Goal: Task Accomplishment & Management: Manage account settings

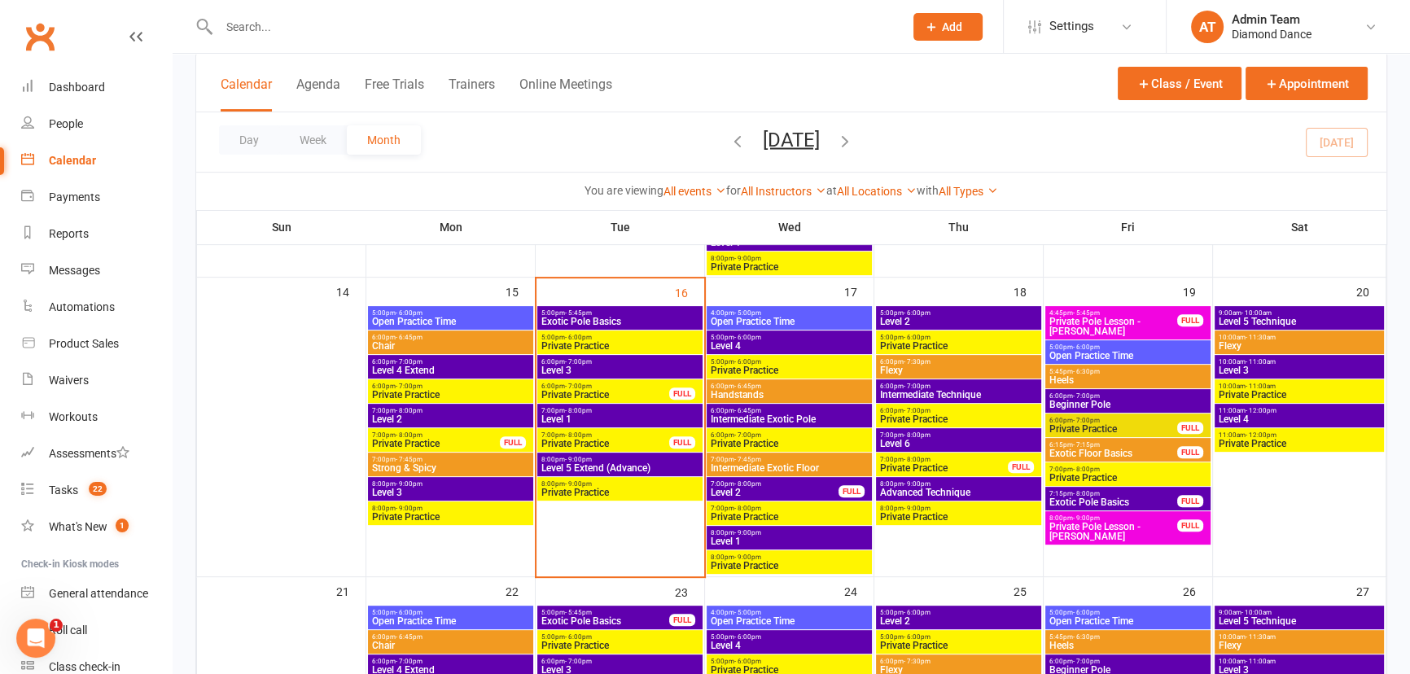
click at [669, 468] on span "Level 5 Extend (Advance)" at bounding box center [620, 468] width 159 height 10
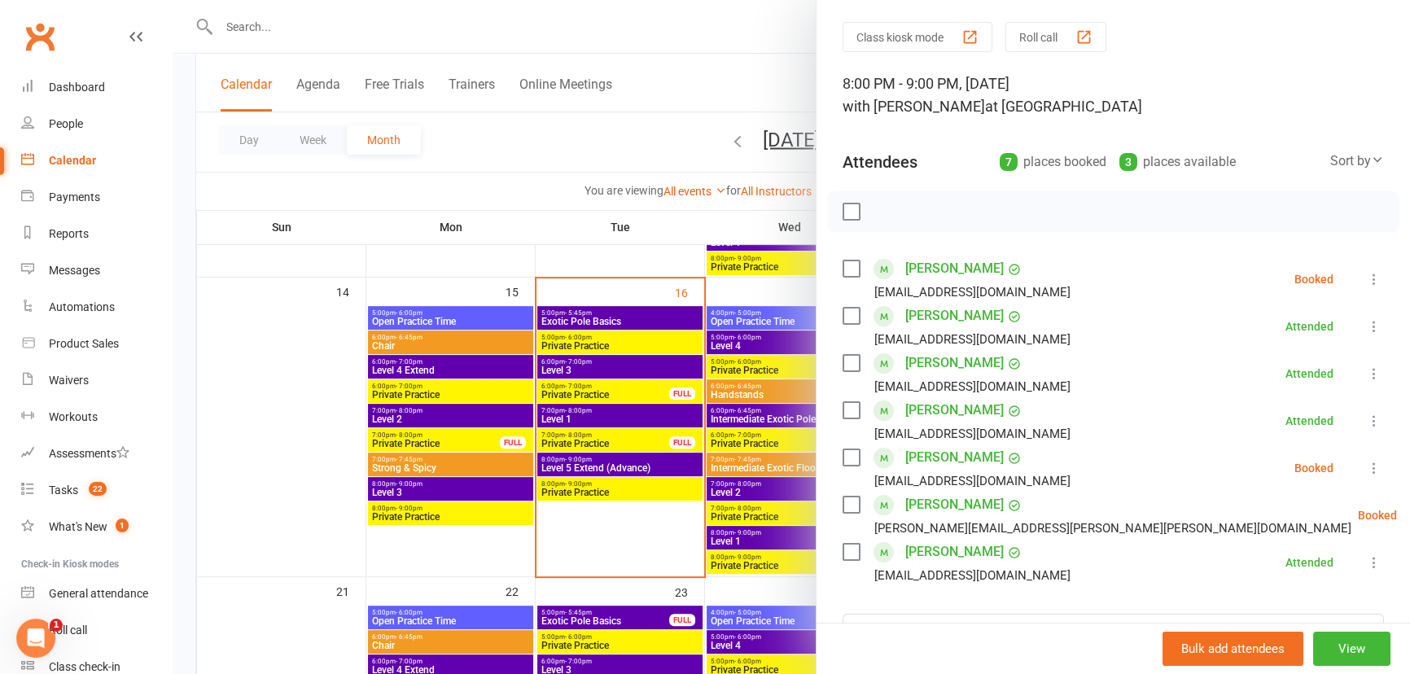
scroll to position [73, 0]
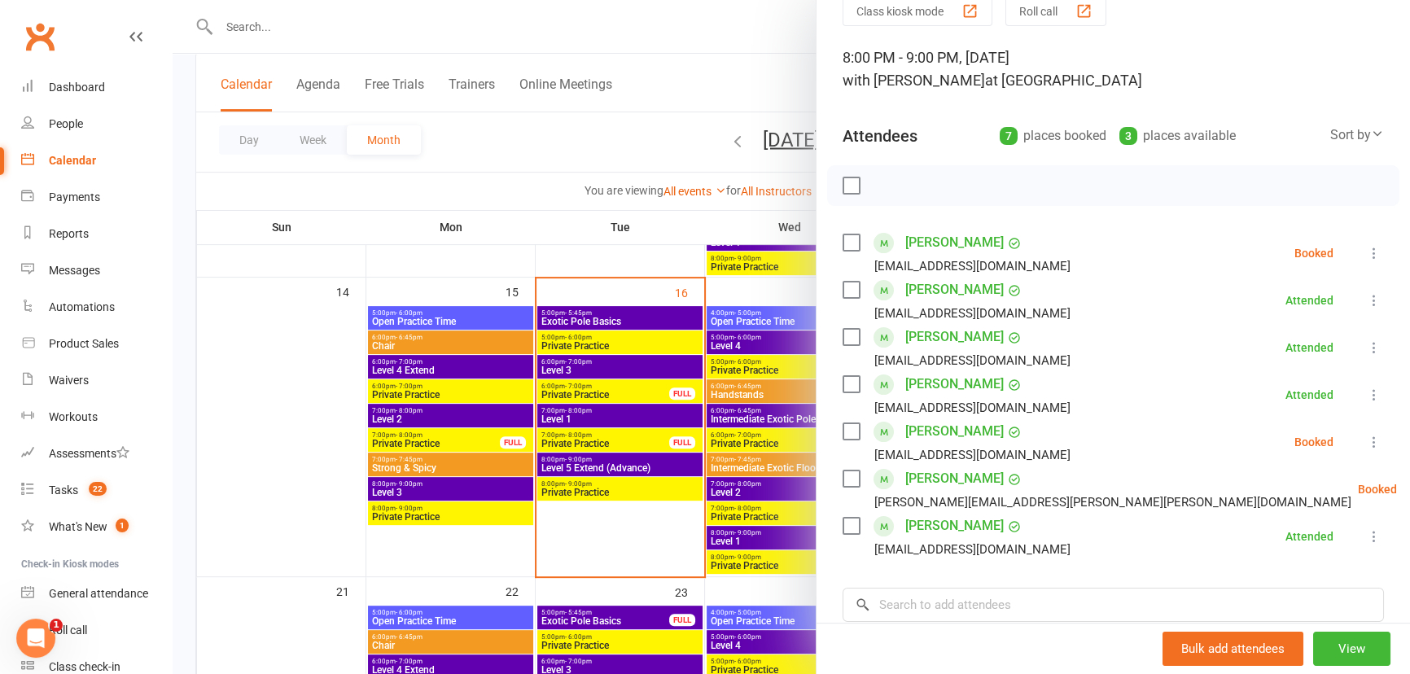
click at [849, 183] on label at bounding box center [851, 185] width 16 height 16
click at [887, 186] on icon "button" at bounding box center [888, 187] width 2 height 2
click at [678, 413] on div at bounding box center [791, 337] width 1237 height 674
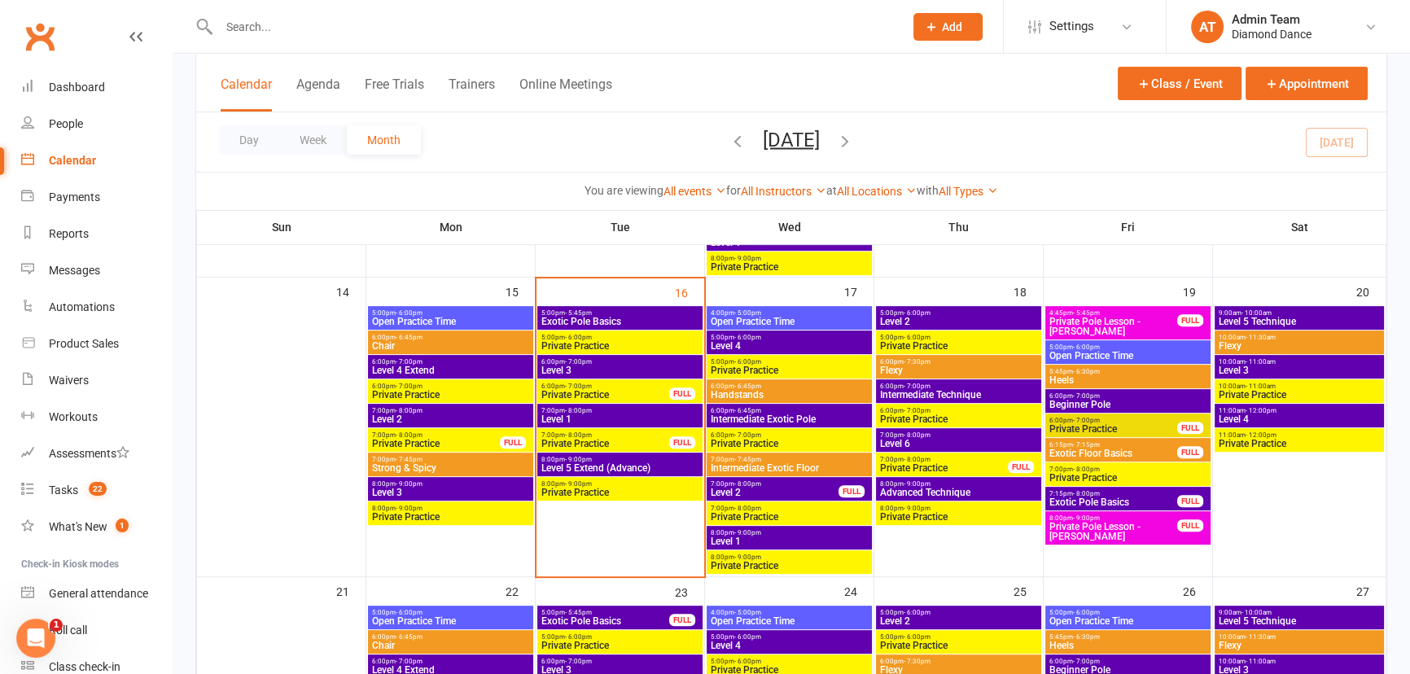
click at [676, 414] on span "Level 1" at bounding box center [620, 419] width 159 height 10
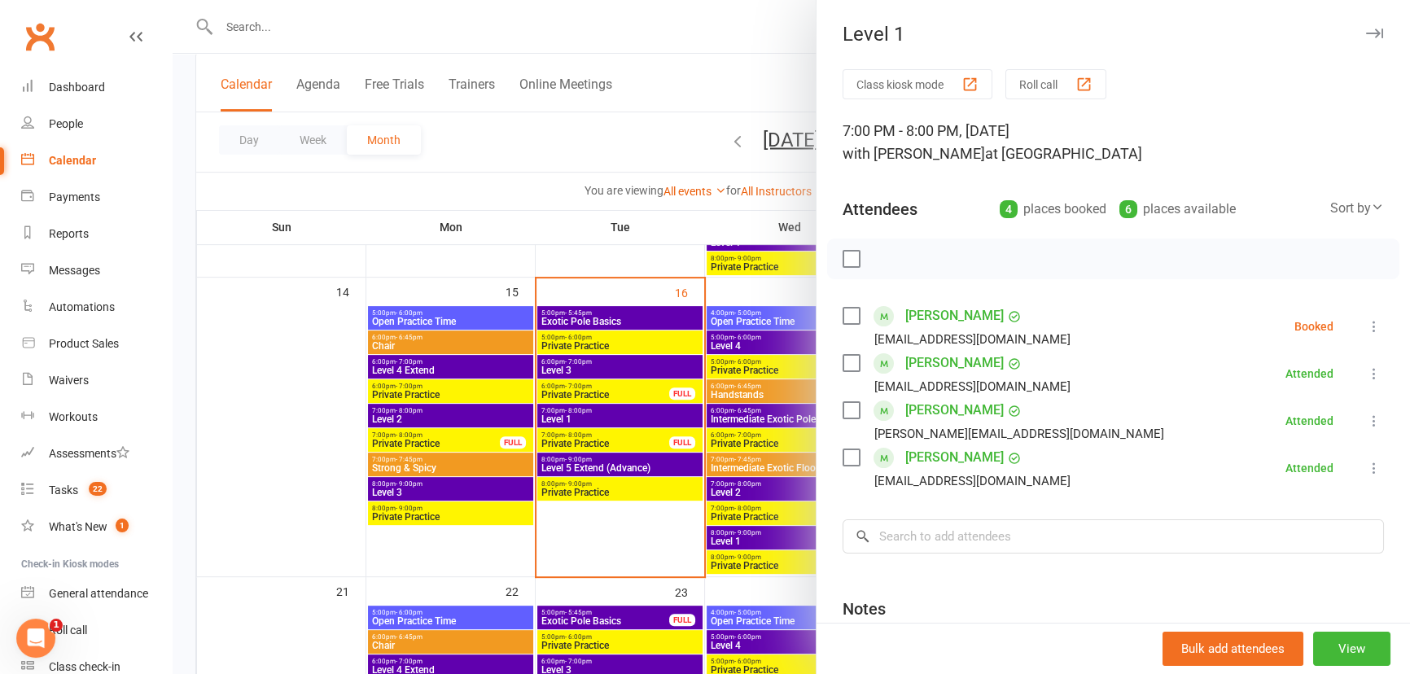
drag, startPoint x: 1355, startPoint y: 323, endPoint x: 1337, endPoint y: 342, distance: 26.5
click at [1366, 323] on icon at bounding box center [1374, 326] width 16 height 16
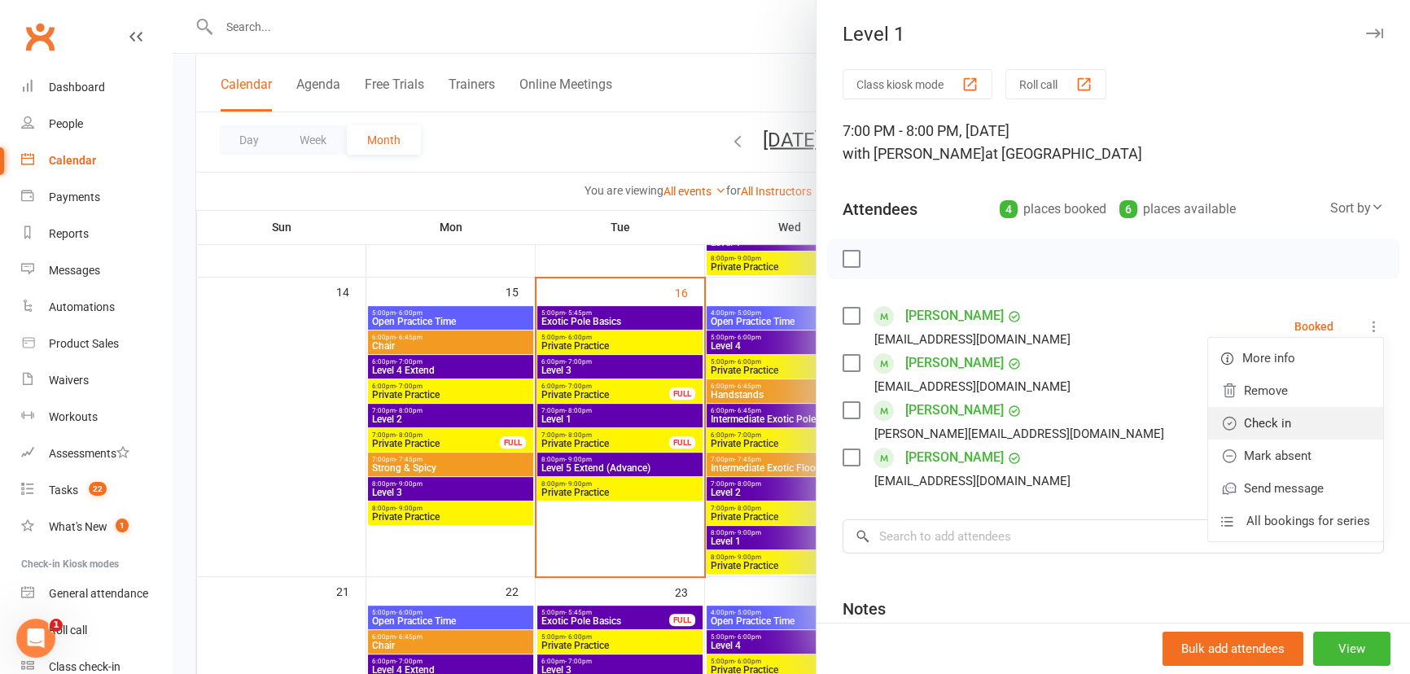
click at [1295, 414] on link "Check in" at bounding box center [1295, 423] width 175 height 33
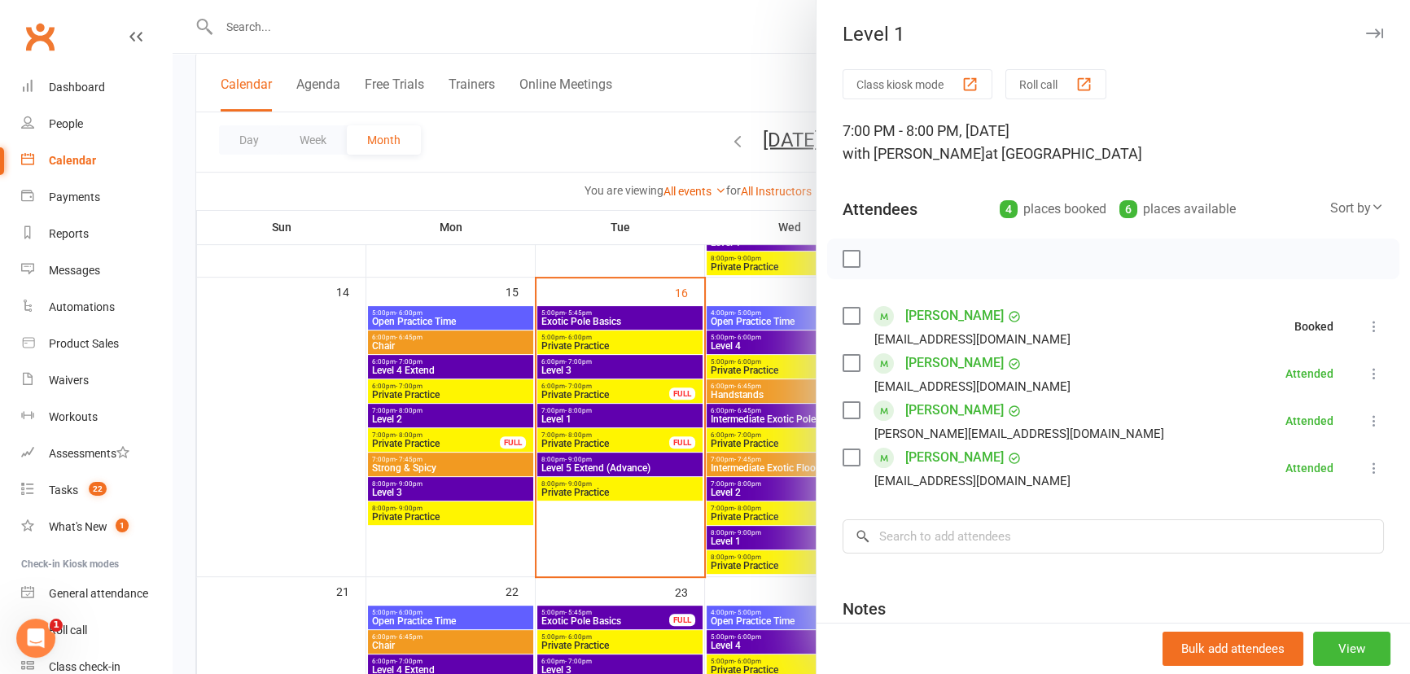
drag, startPoint x: 759, startPoint y: 457, endPoint x: 619, endPoint y: 444, distance: 140.6
click at [758, 457] on div at bounding box center [791, 337] width 1237 height 674
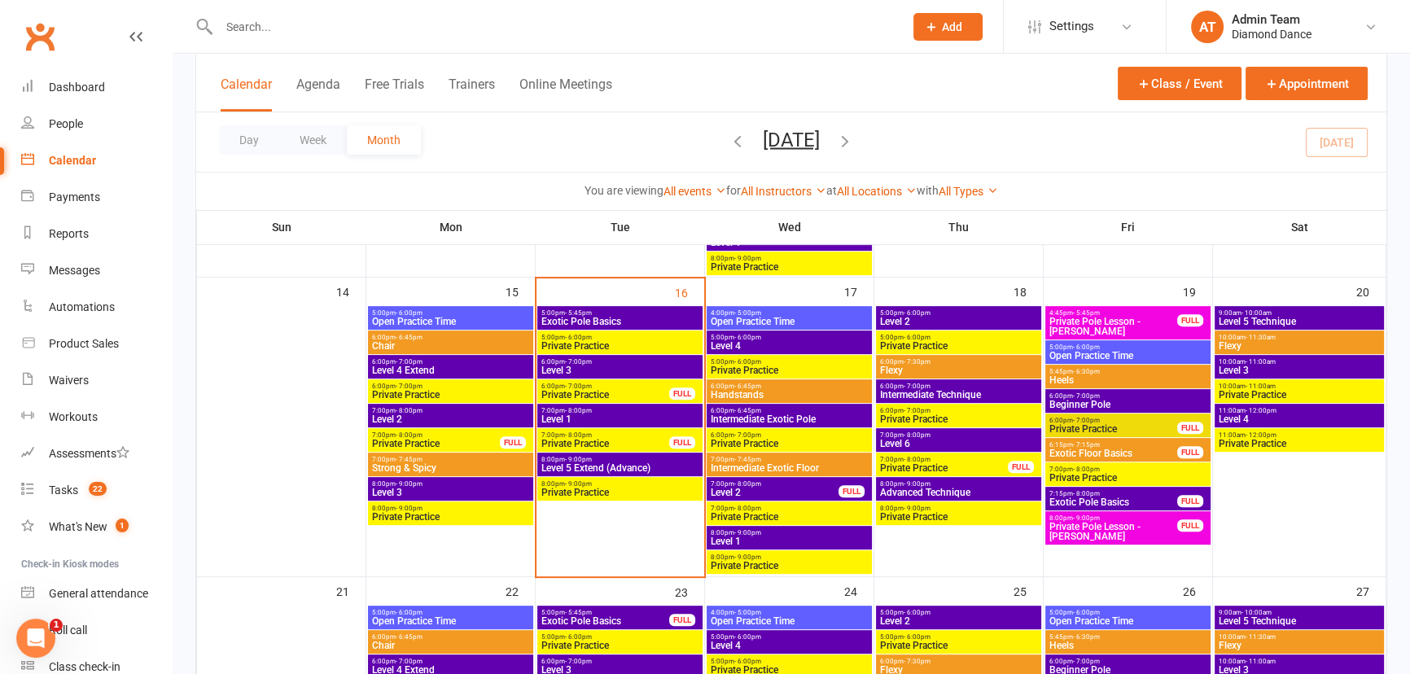
click at [618, 440] on span "Private Practice" at bounding box center [605, 444] width 129 height 10
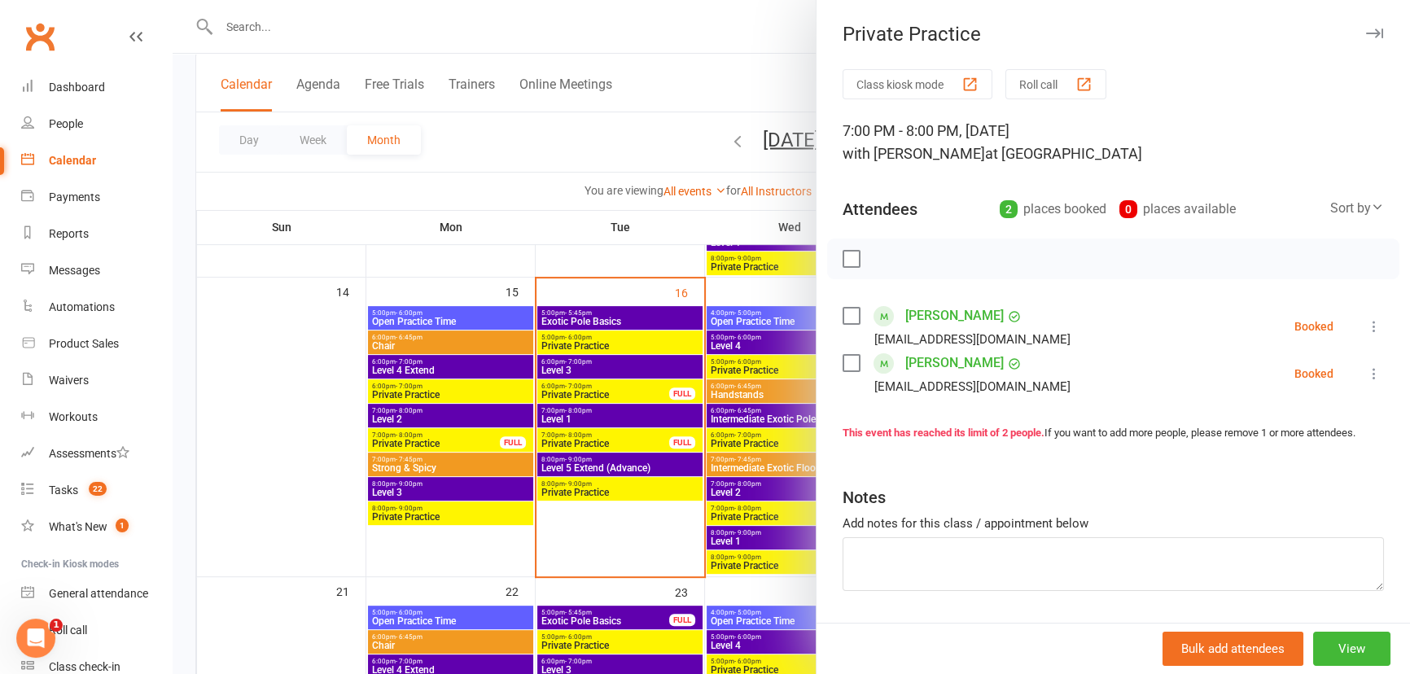
click at [852, 251] on label at bounding box center [851, 259] width 16 height 16
click at [890, 257] on icon "button" at bounding box center [887, 259] width 18 height 18
click at [627, 388] on div at bounding box center [791, 337] width 1237 height 674
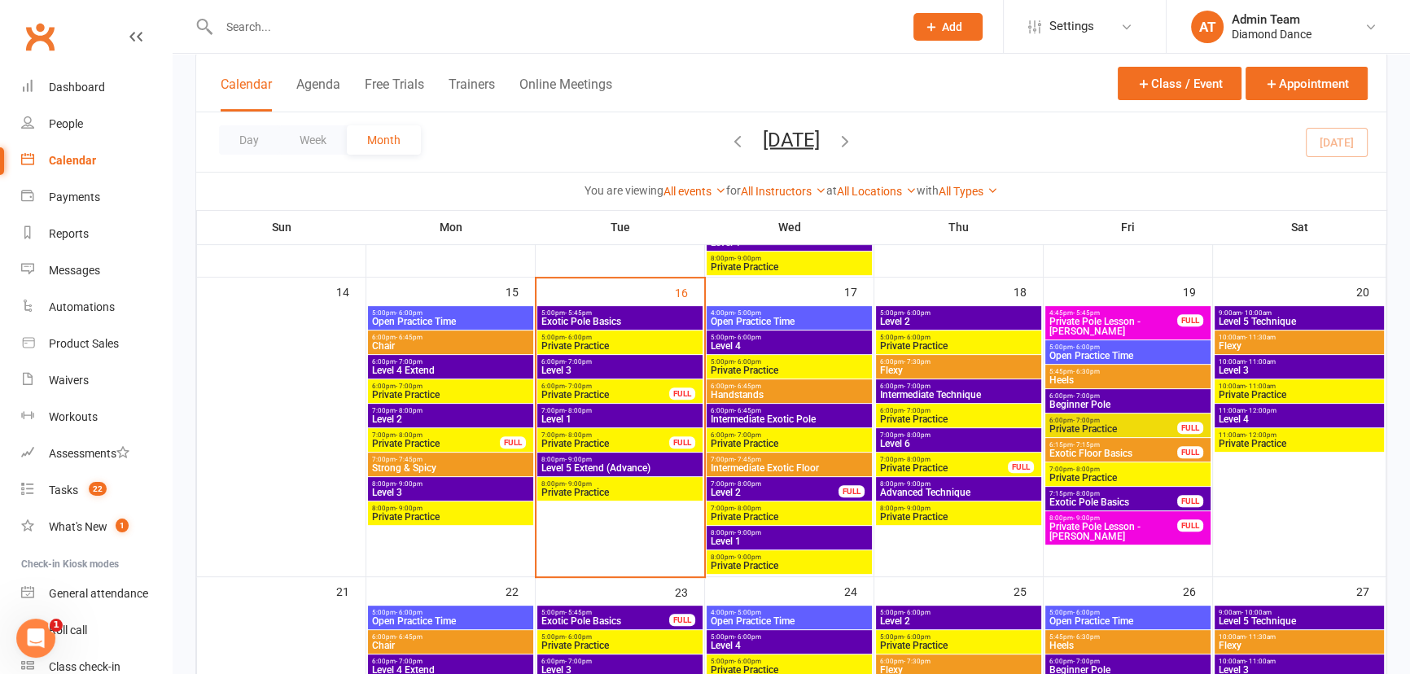
click at [627, 388] on span "6:00pm - 7:00pm" at bounding box center [605, 386] width 129 height 7
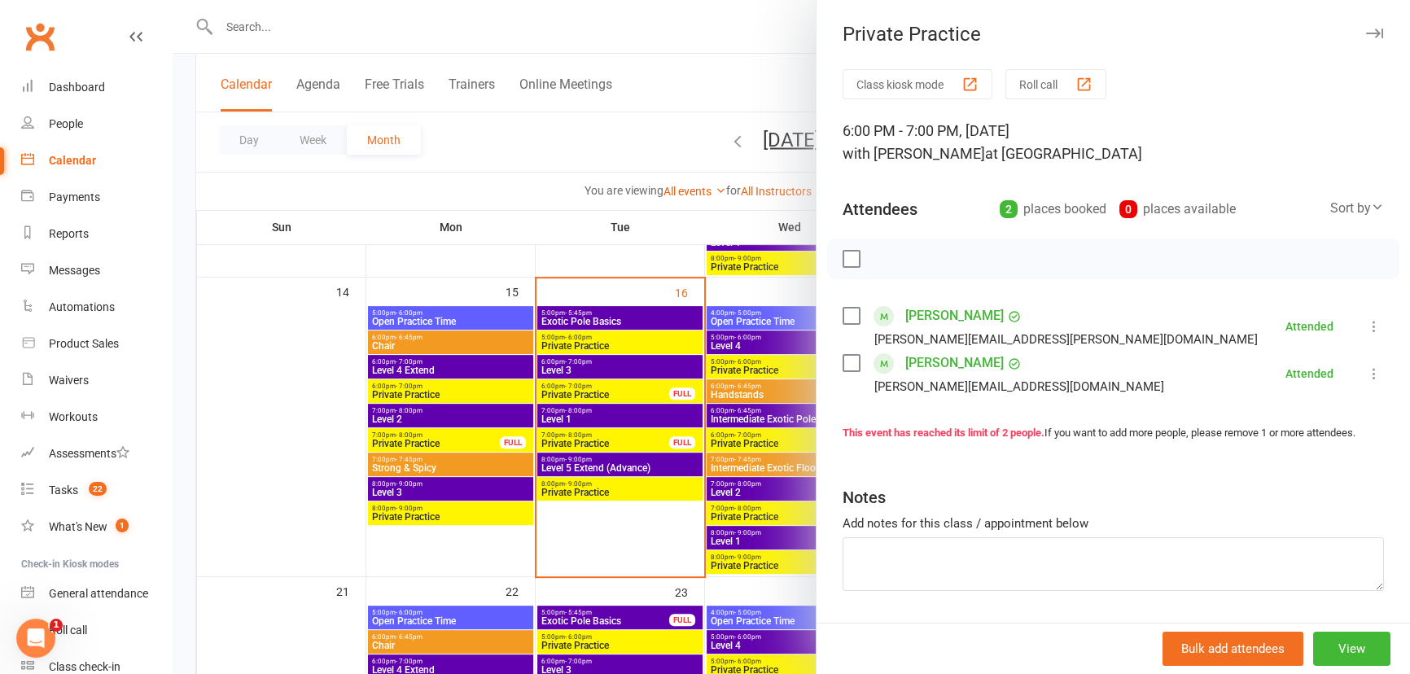
click at [651, 261] on div at bounding box center [791, 337] width 1237 height 674
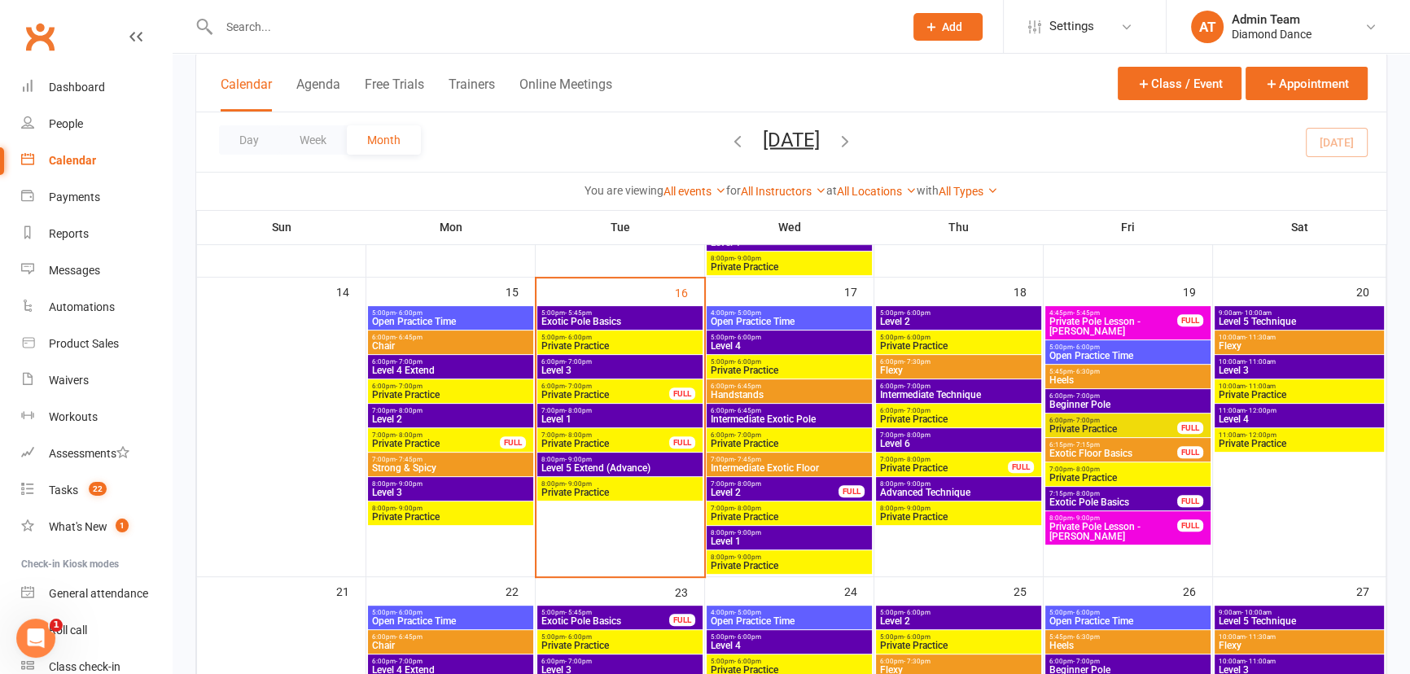
click at [755, 482] on span "- 8:00pm" at bounding box center [747, 483] width 27 height 7
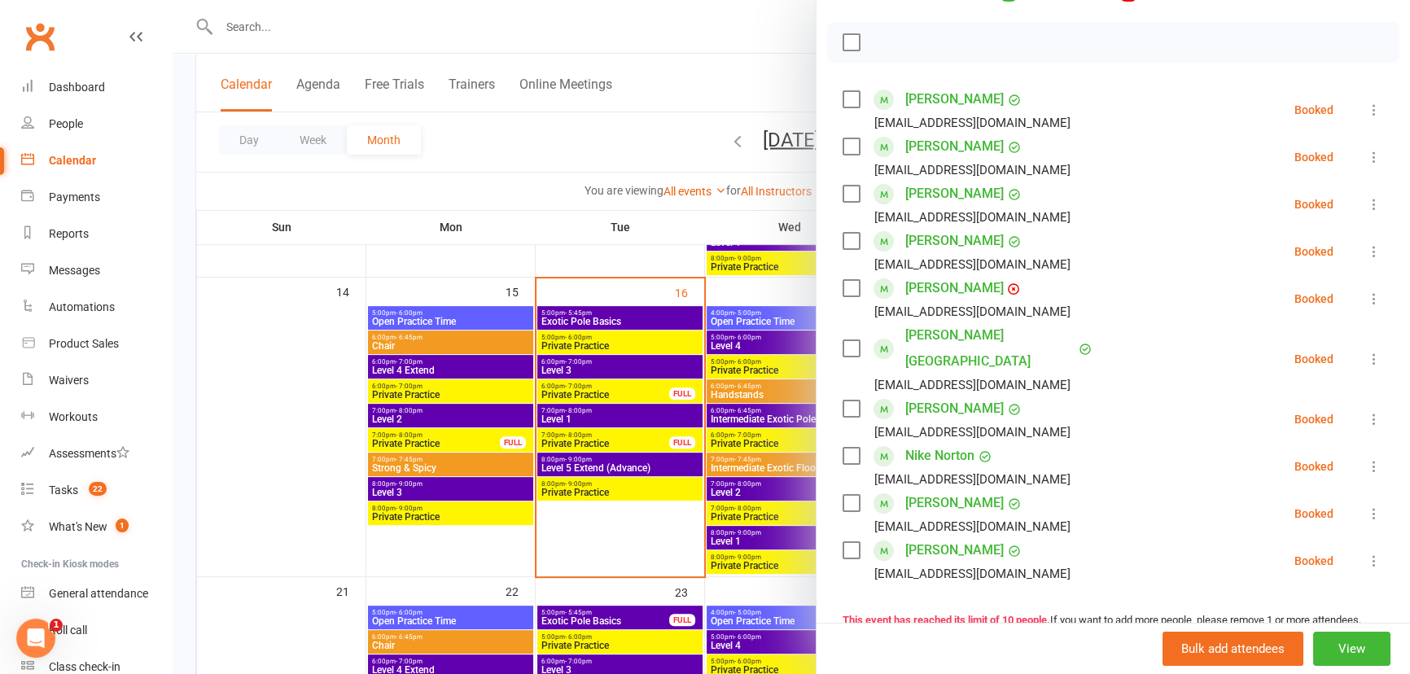
scroll to position [147, 0]
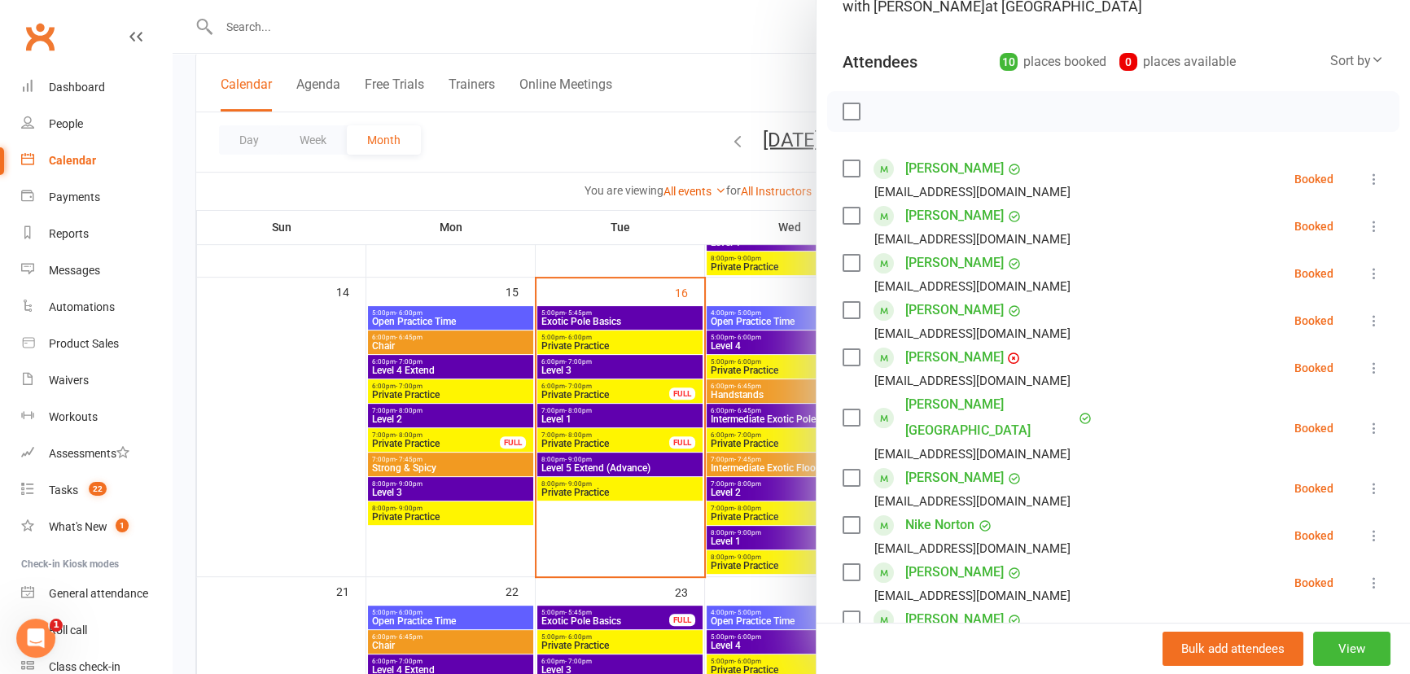
click at [779, 519] on div at bounding box center [791, 337] width 1237 height 674
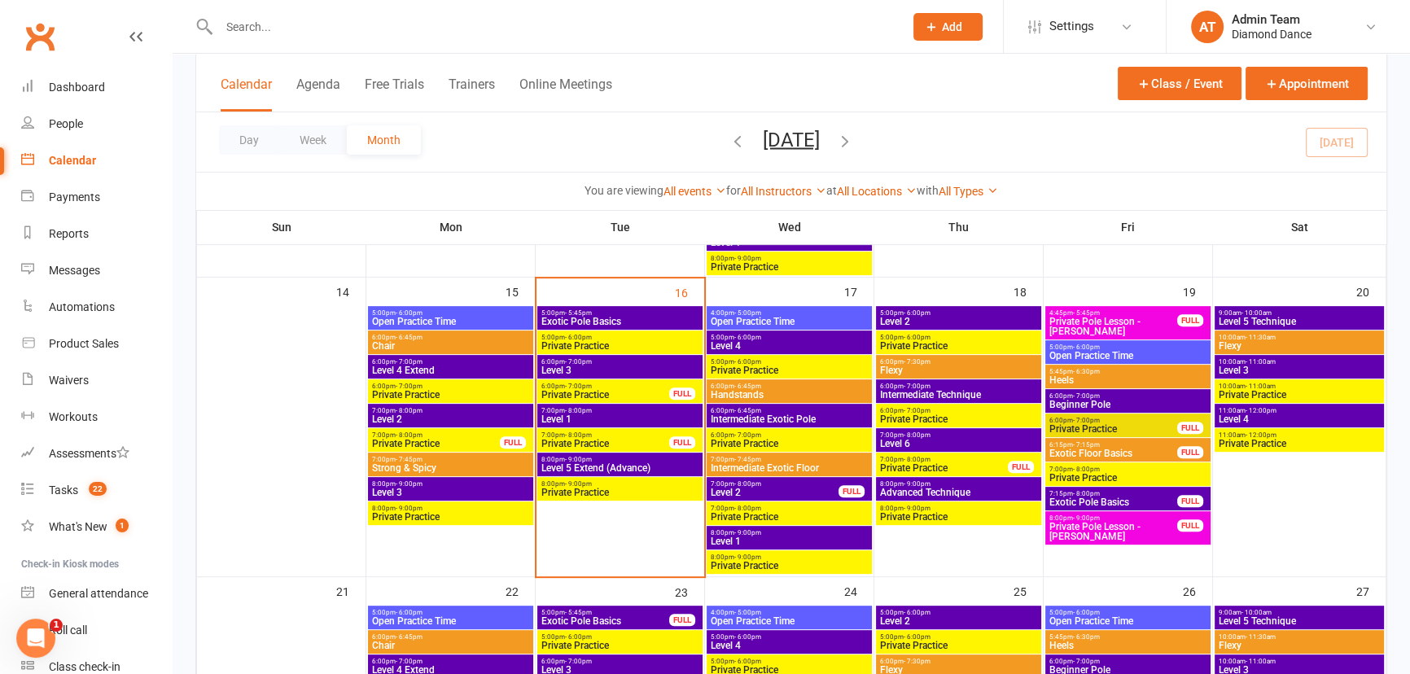
click at [775, 544] on span "Level 1" at bounding box center [789, 541] width 159 height 10
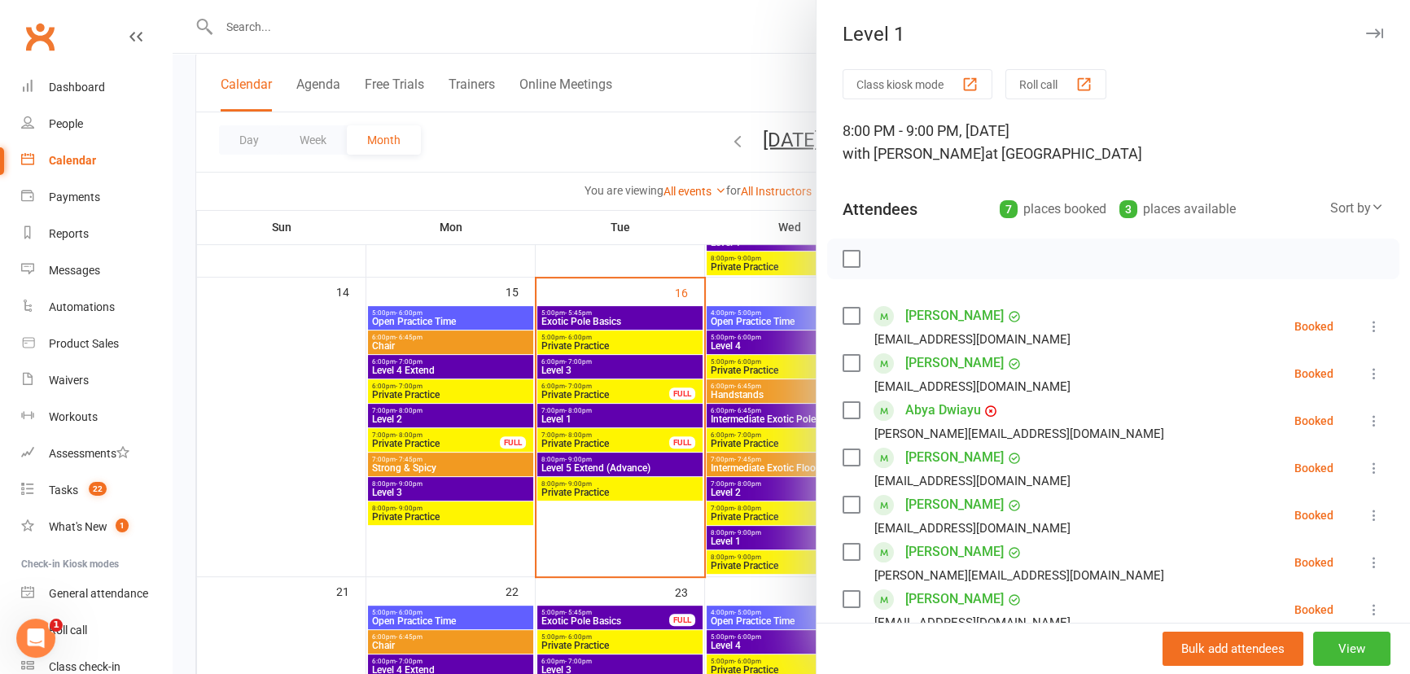
scroll to position [73, 0]
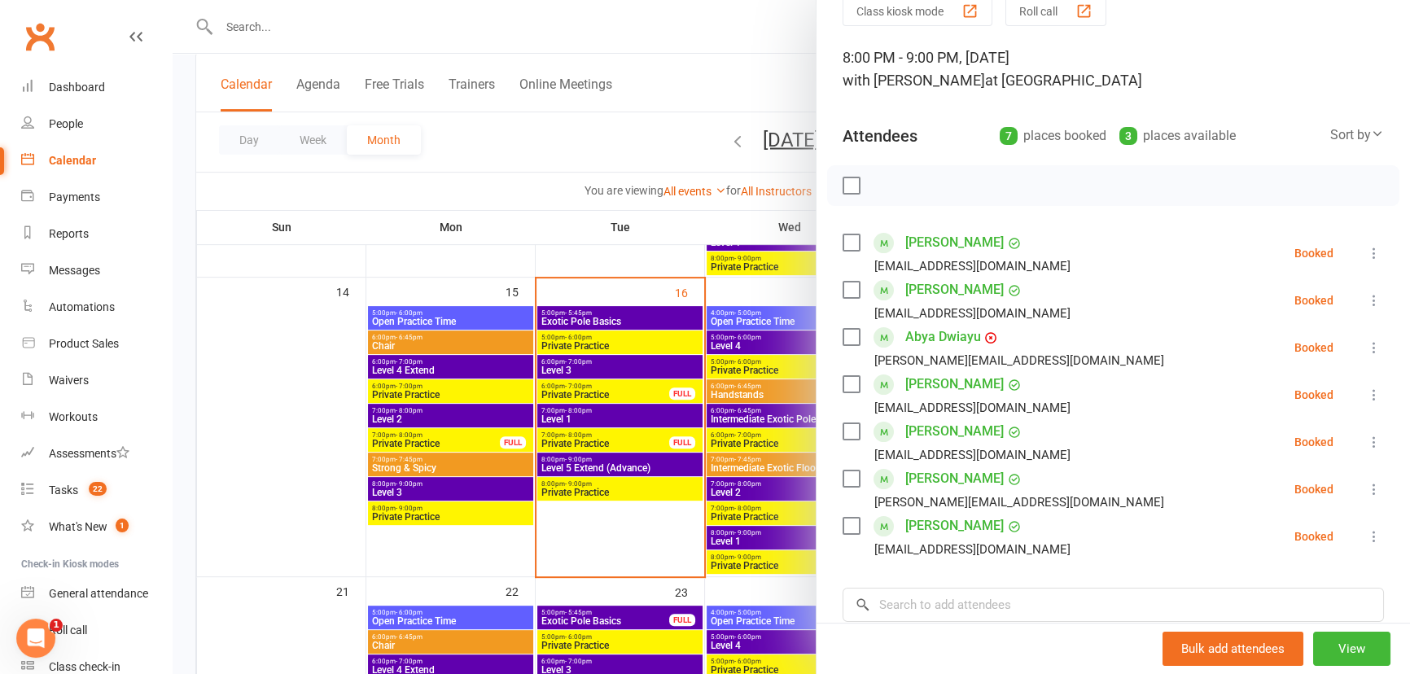
click at [233, 154] on div at bounding box center [791, 337] width 1237 height 674
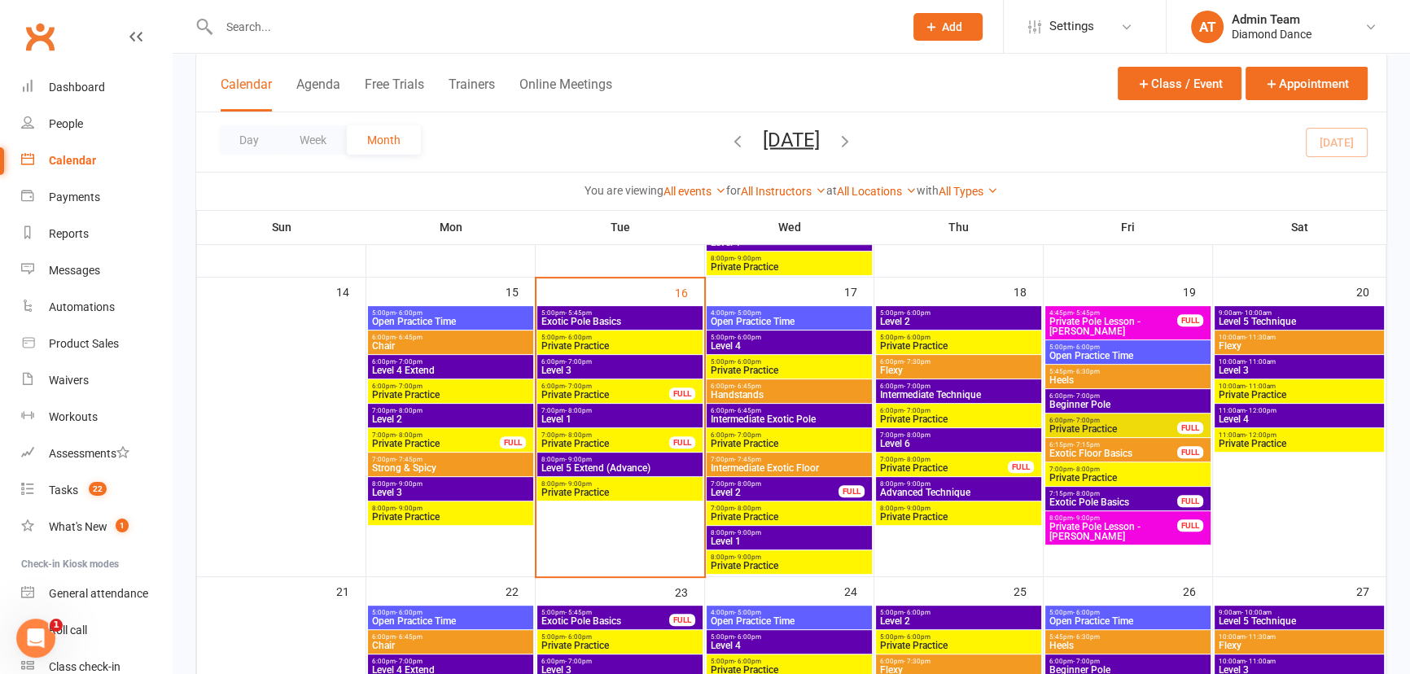
click at [438, 407] on span "7:00pm - 8:00pm" at bounding box center [450, 410] width 159 height 7
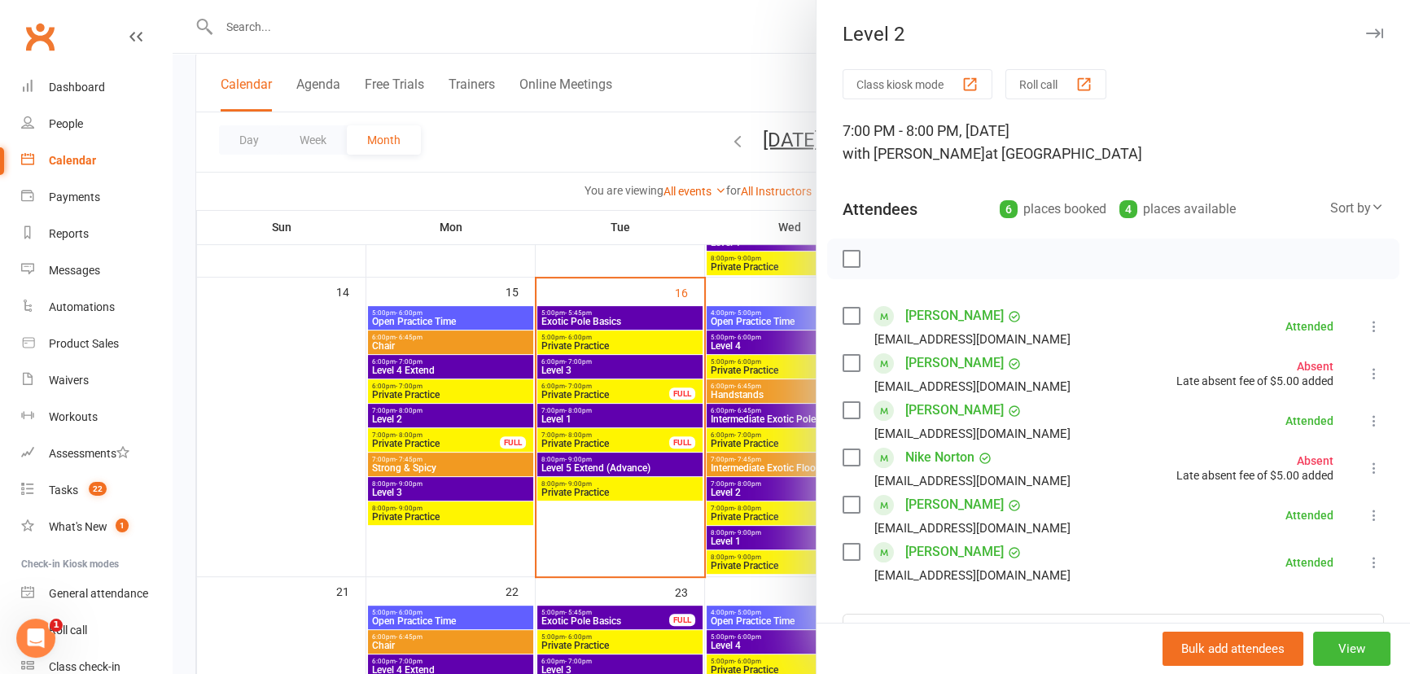
click at [341, 422] on div at bounding box center [791, 337] width 1237 height 674
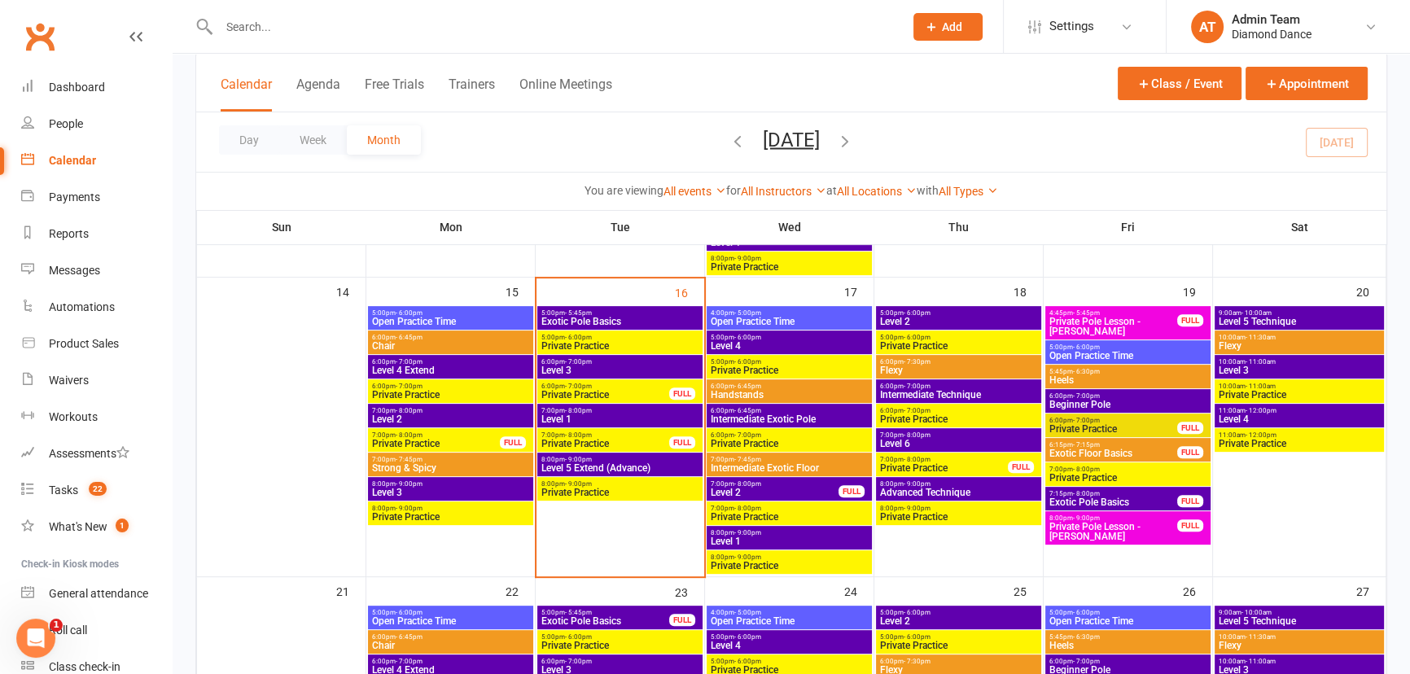
click at [735, 390] on span "Handstands" at bounding box center [789, 395] width 159 height 10
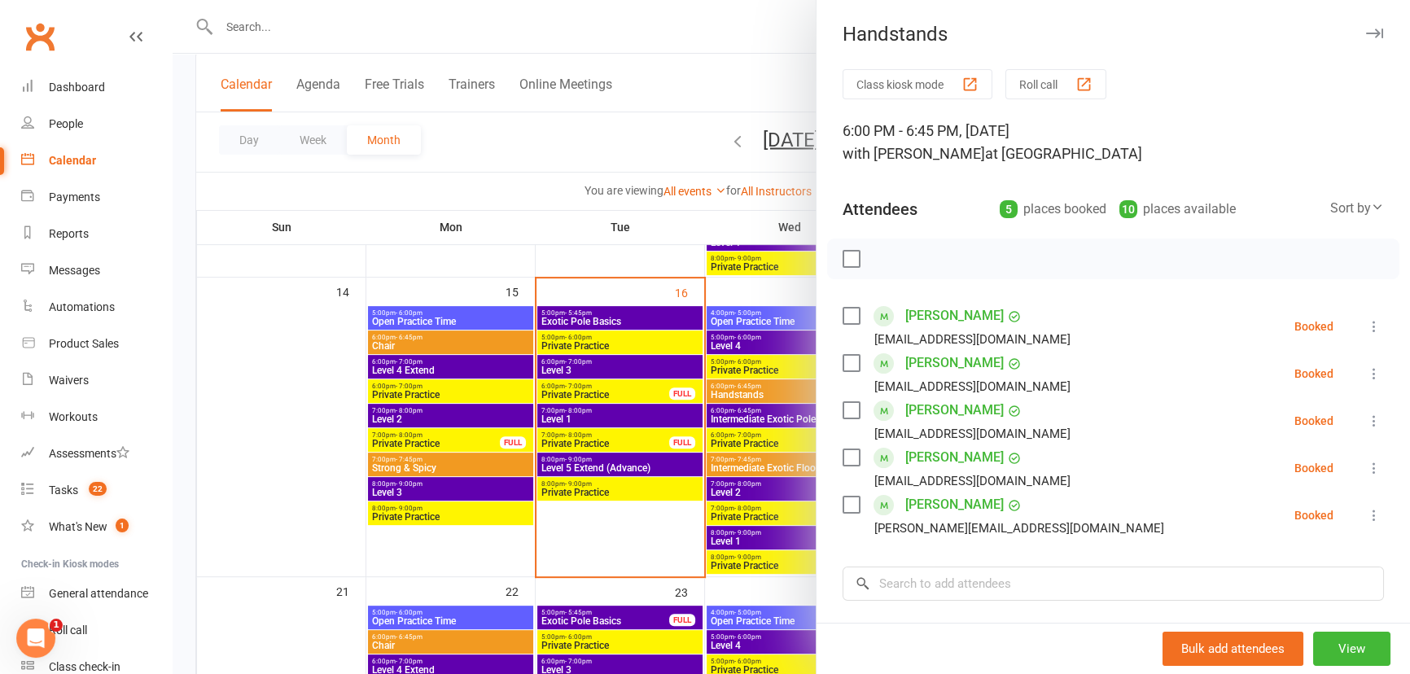
click at [294, 472] on div at bounding box center [791, 337] width 1237 height 674
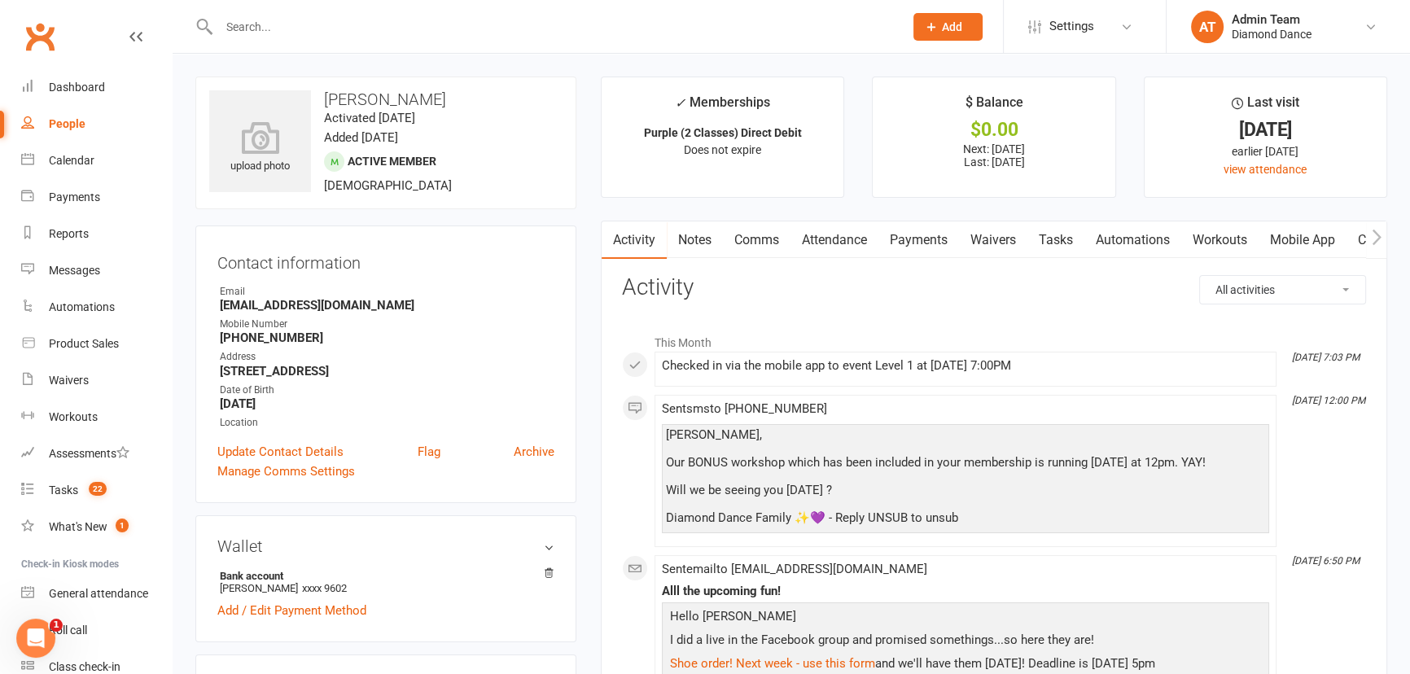
click at [292, 23] on input "text" at bounding box center [553, 26] width 678 height 23
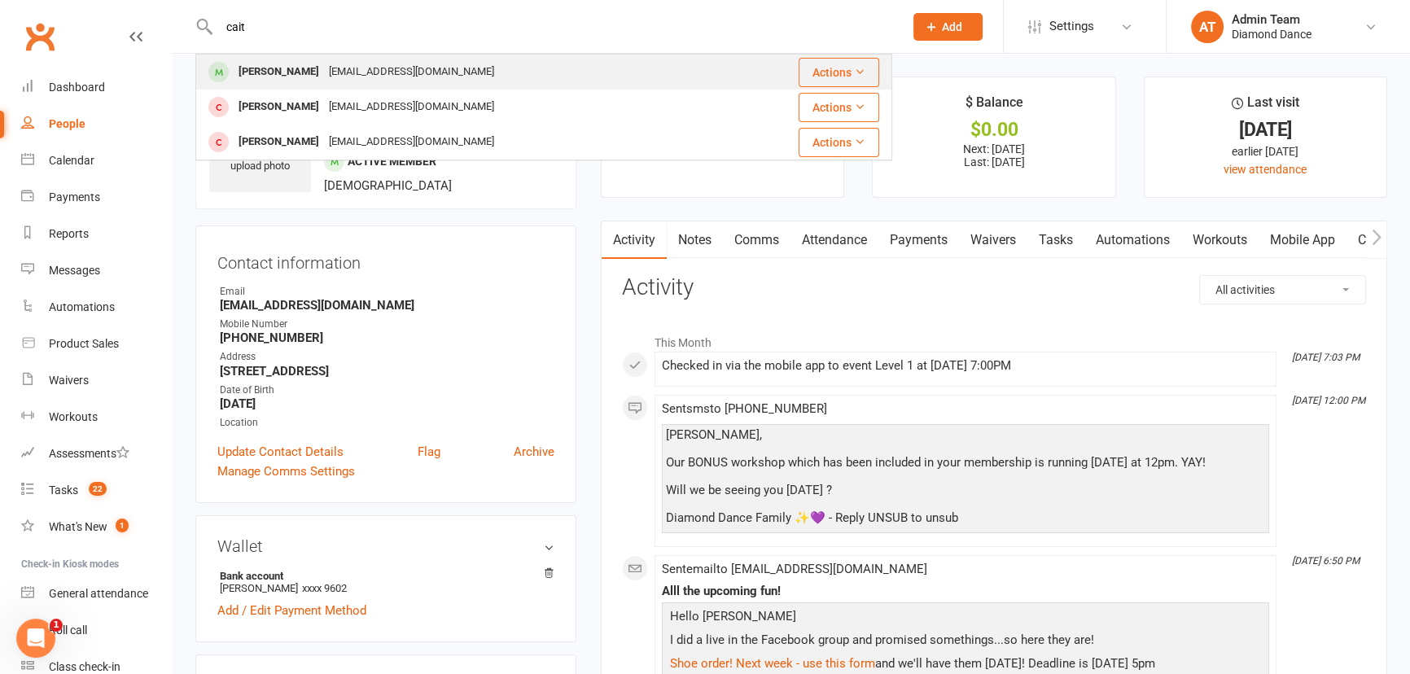
type input "cait"
click at [311, 89] on div "[PERSON_NAME] [EMAIL_ADDRESS][DOMAIN_NAME]" at bounding box center [463, 71] width 532 height 33
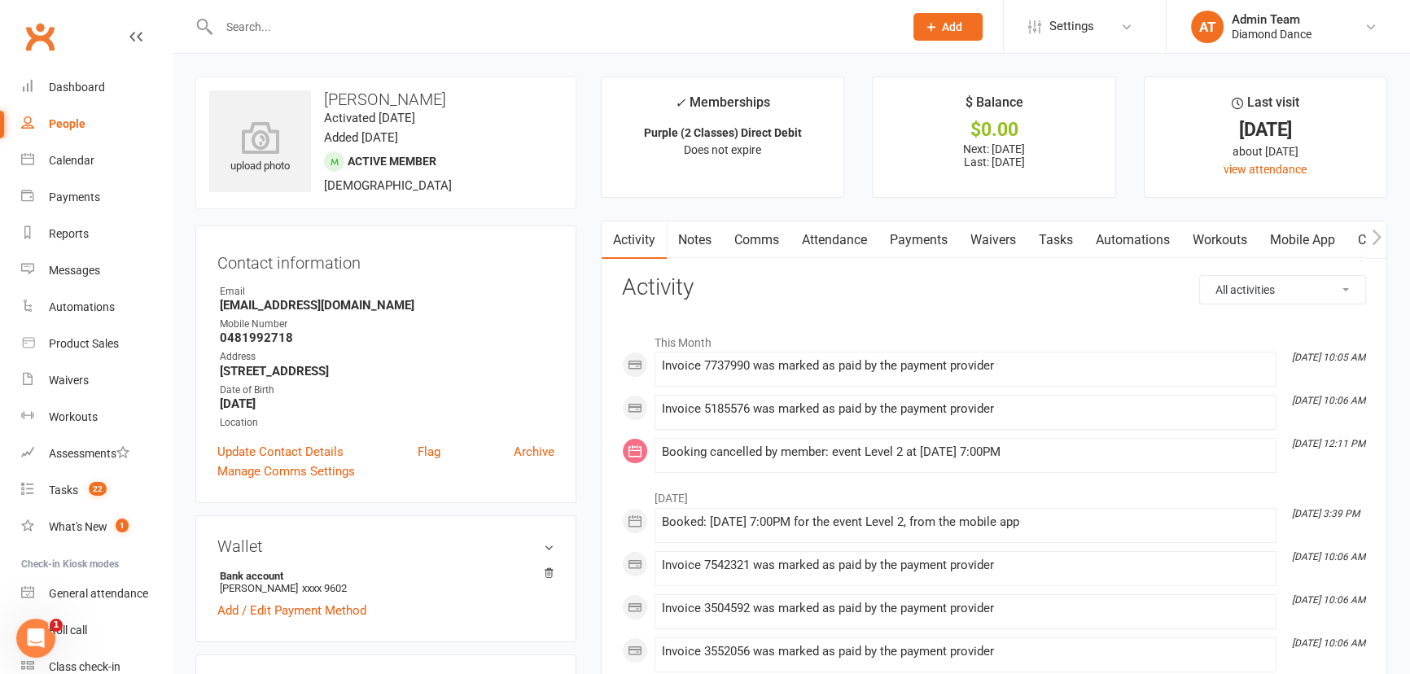
click at [944, 229] on link "Payments" at bounding box center [918, 239] width 81 height 37
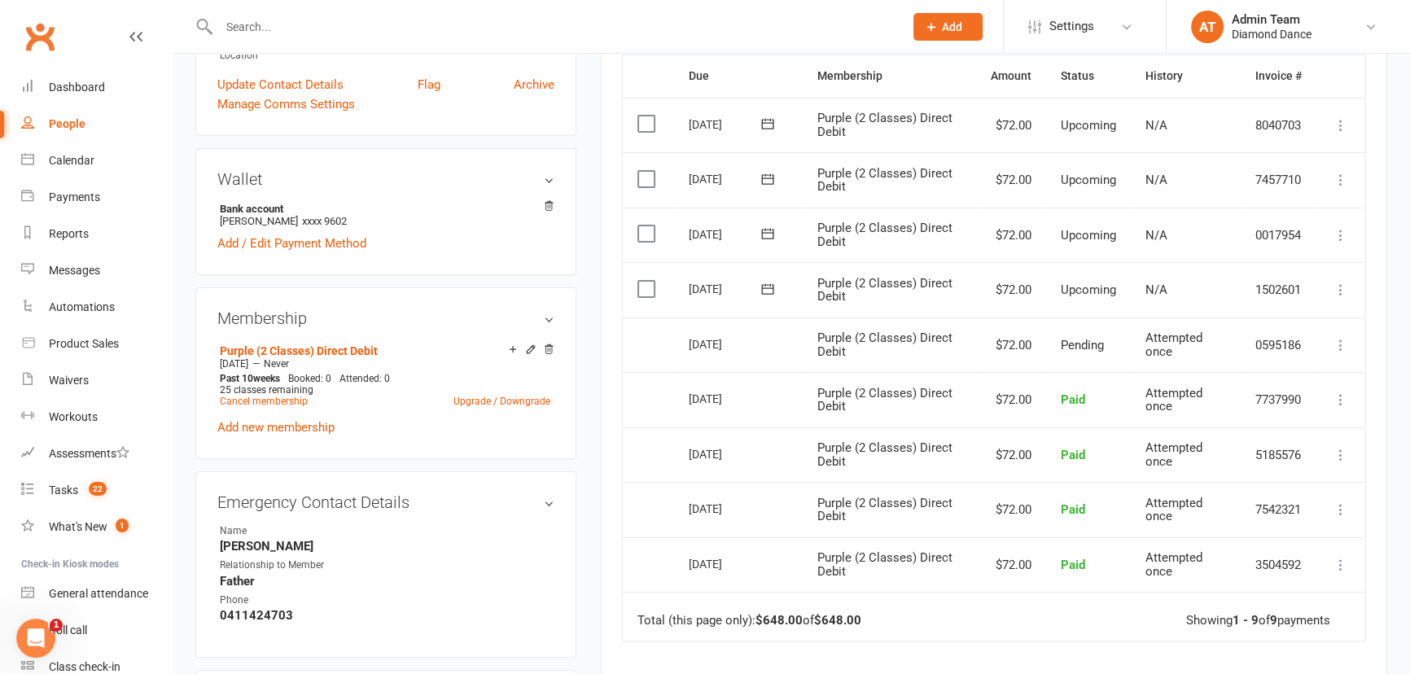
scroll to position [370, 0]
